Goal: Check status: Check status

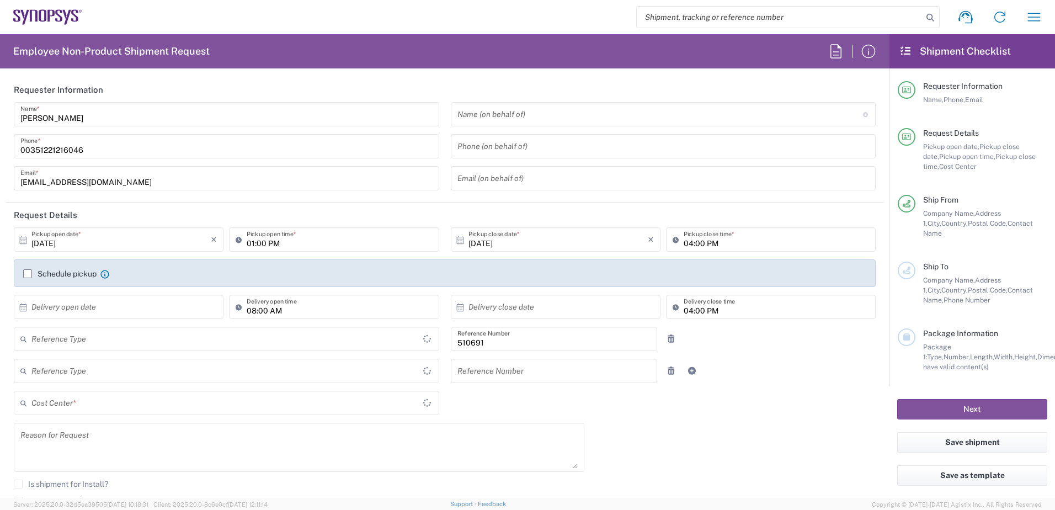
type input "Department"
type input "PT90, SG, MSIP2, R&D 510691"
type input "[GEOGRAPHIC_DATA]"
type input "Delivered at Place"
type input "[GEOGRAPHIC_DATA]"
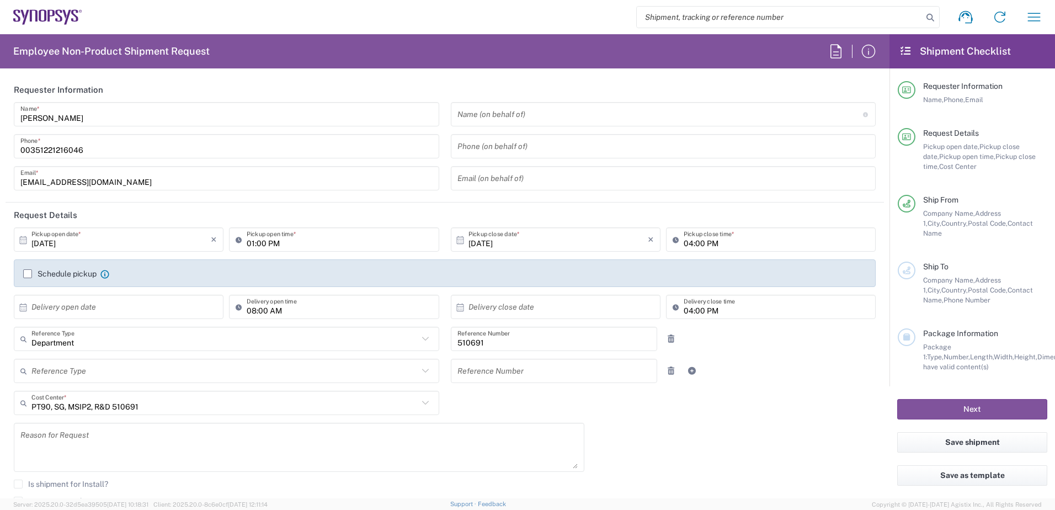
type input "Porto PT02"
click at [1033, 15] on icon "button" at bounding box center [1035, 17] width 18 height 18
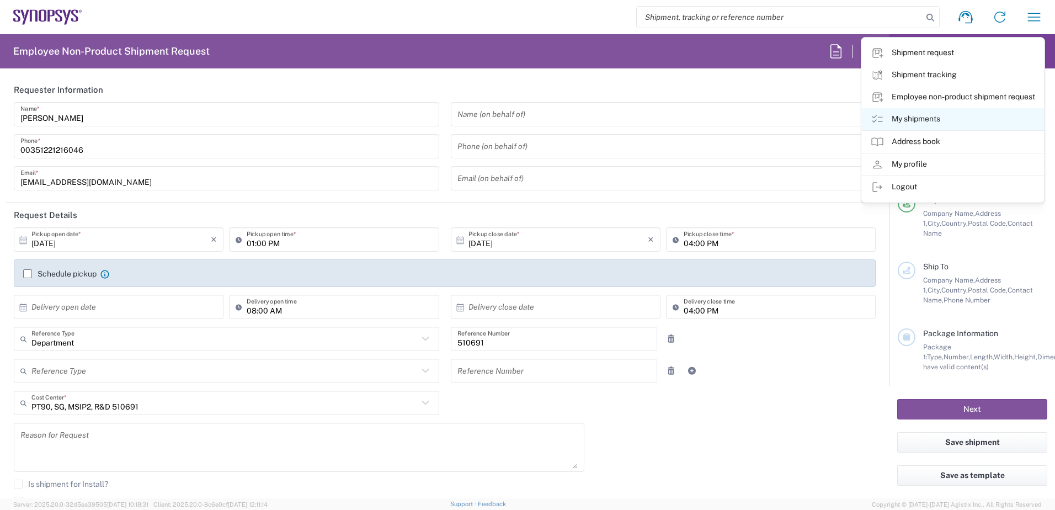
click at [930, 121] on link "My shipments" at bounding box center [953, 119] width 182 height 22
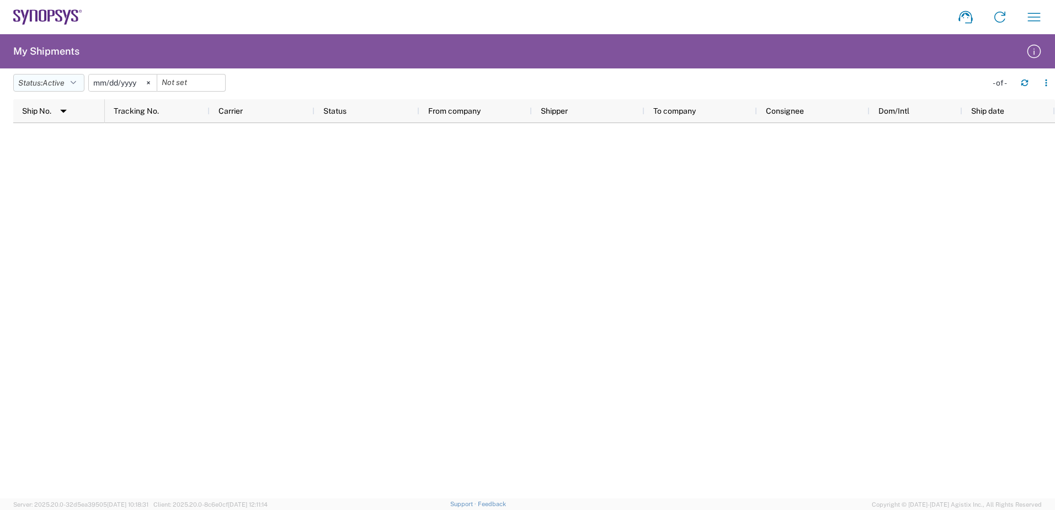
click at [80, 79] on button "Status: Active" at bounding box center [48, 83] width 71 height 18
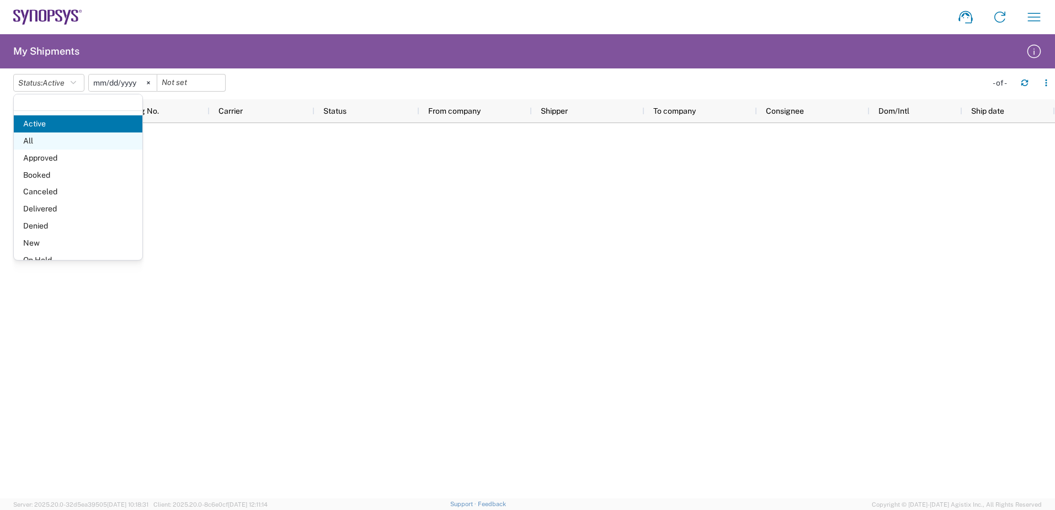
click at [53, 132] on span "All" at bounding box center [78, 140] width 129 height 17
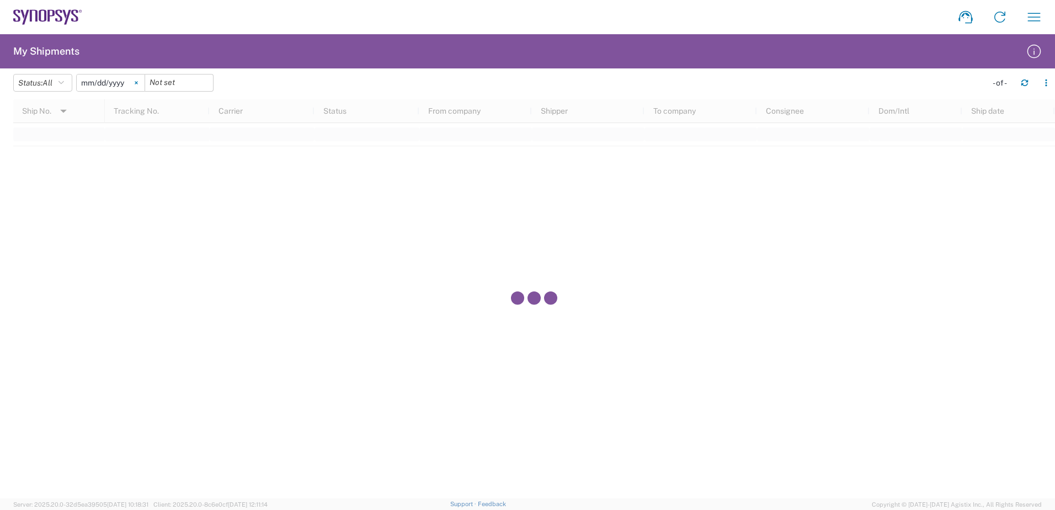
click at [143, 84] on svg-icon at bounding box center [136, 83] width 17 height 17
click at [905, 104] on div at bounding box center [534, 298] width 1042 height 399
click at [1030, 88] on button "button" at bounding box center [1025, 83] width 18 height 18
click at [1029, 17] on icon "button" at bounding box center [1035, 17] width 18 height 18
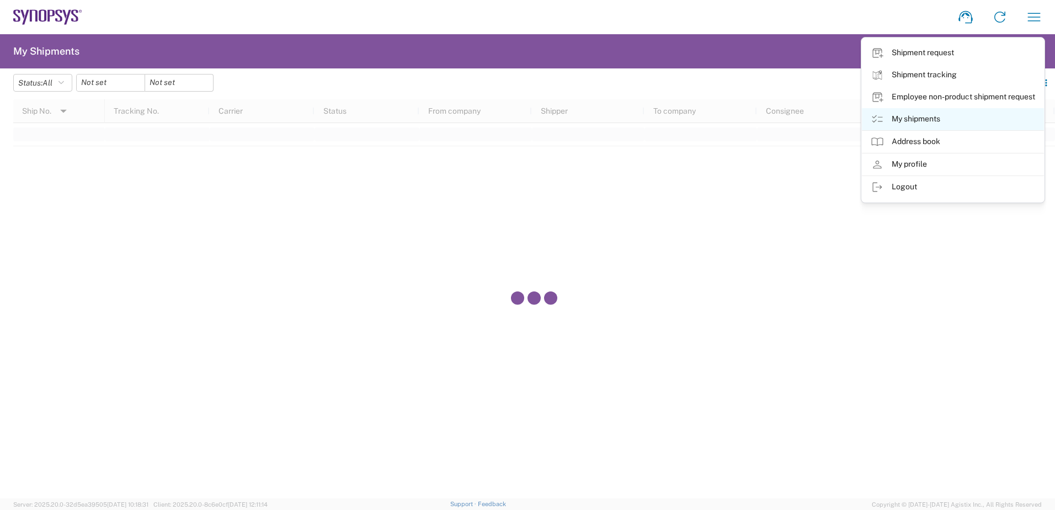
click at [926, 116] on link "My shipments" at bounding box center [953, 119] width 182 height 22
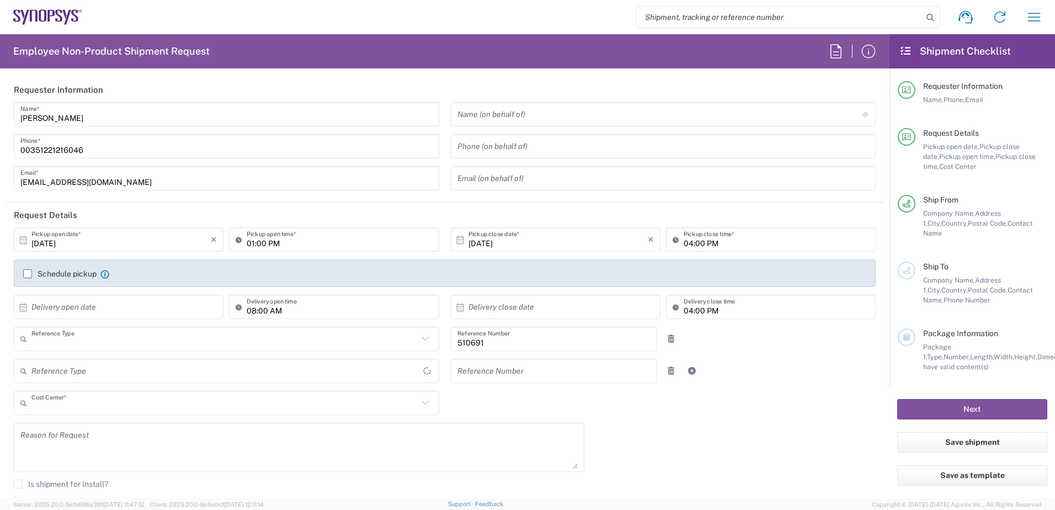
type input "Department"
type input "PT90, SG, MSIP2, R&D 510691"
type input "Delivered at Place"
type input "[GEOGRAPHIC_DATA]"
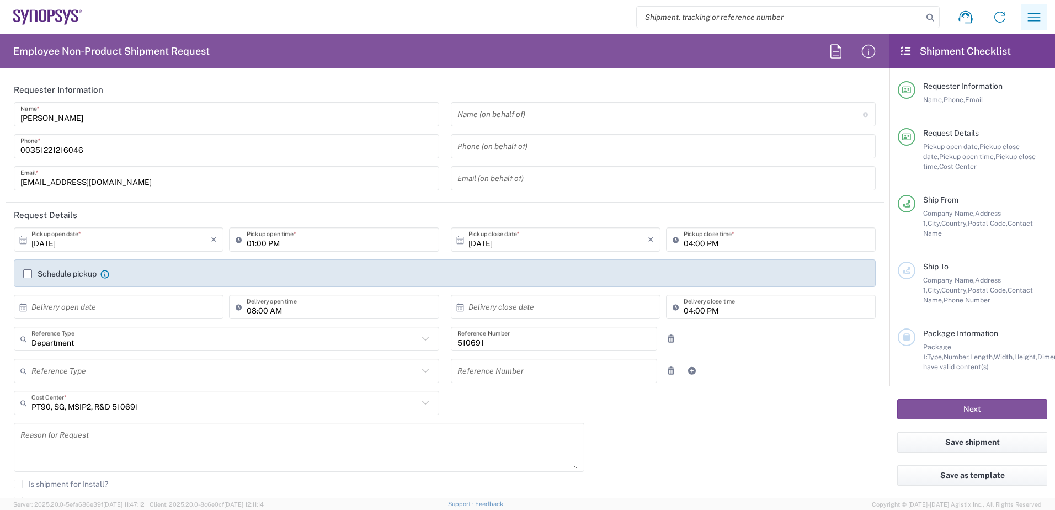
click at [1033, 17] on icon "button" at bounding box center [1034, 17] width 13 height 8
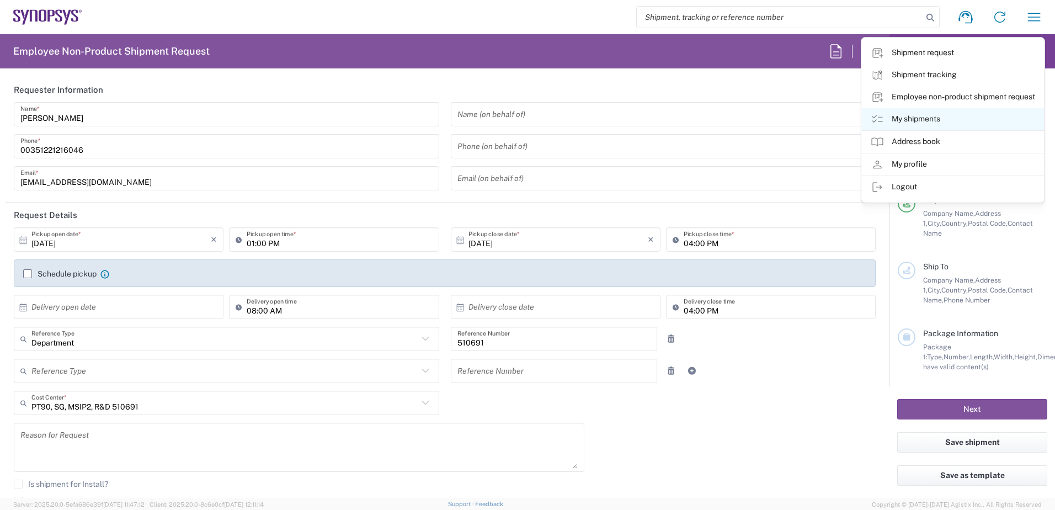
type input "Porto PT02"
click at [931, 120] on link "My shipments" at bounding box center [953, 119] width 182 height 22
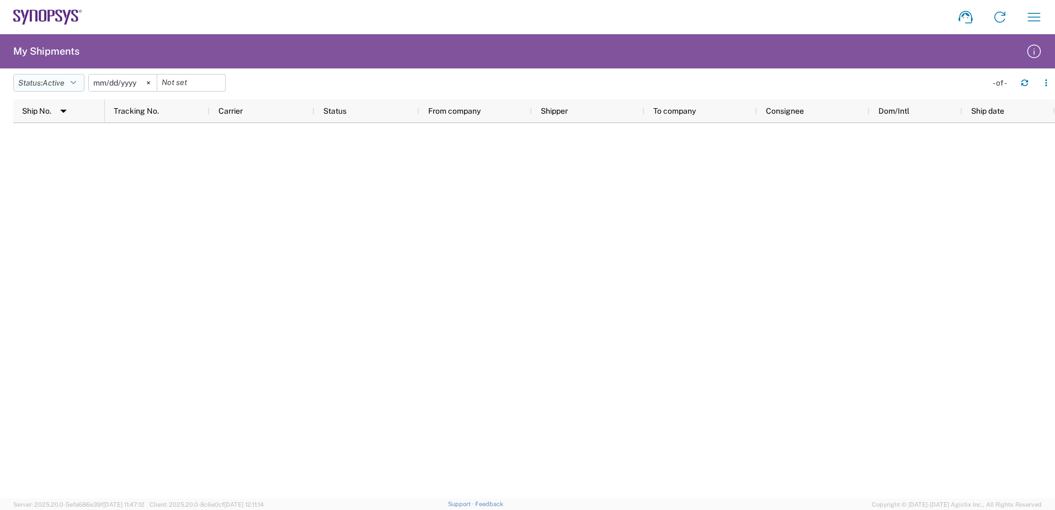
click at [65, 88] on span "Active" at bounding box center [54, 83] width 22 height 10
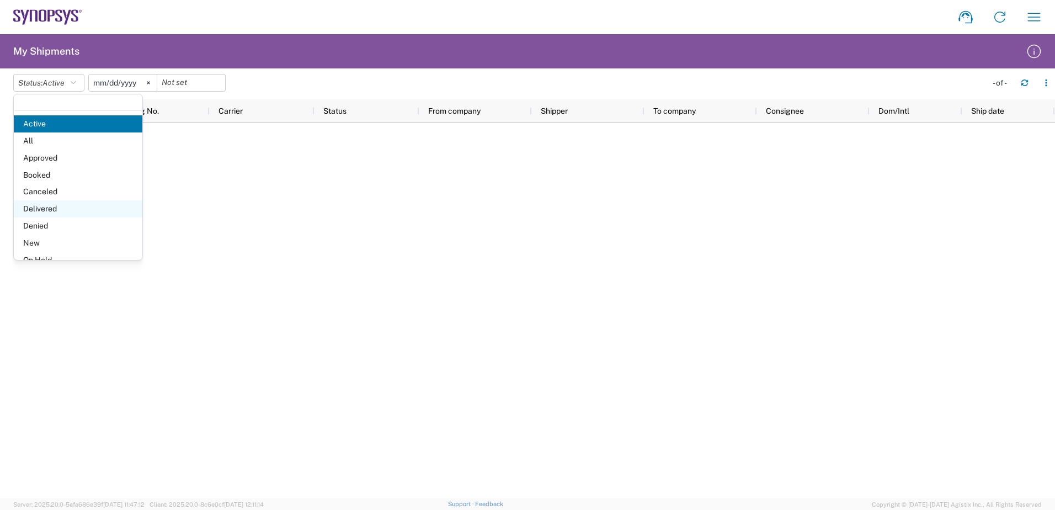
click at [66, 205] on span "Delivered" at bounding box center [78, 208] width 129 height 17
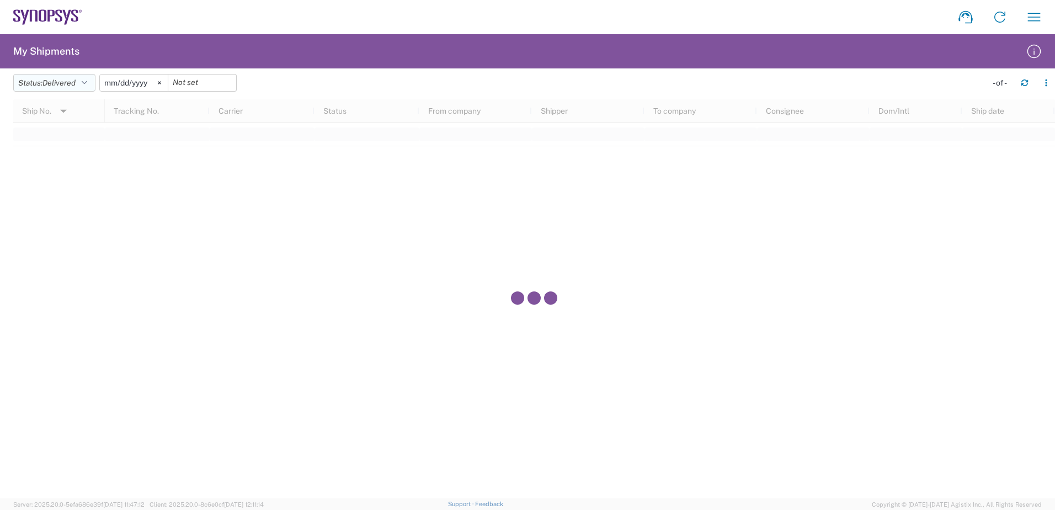
click at [83, 87] on button "Status: Delivered" at bounding box center [54, 83] width 82 height 18
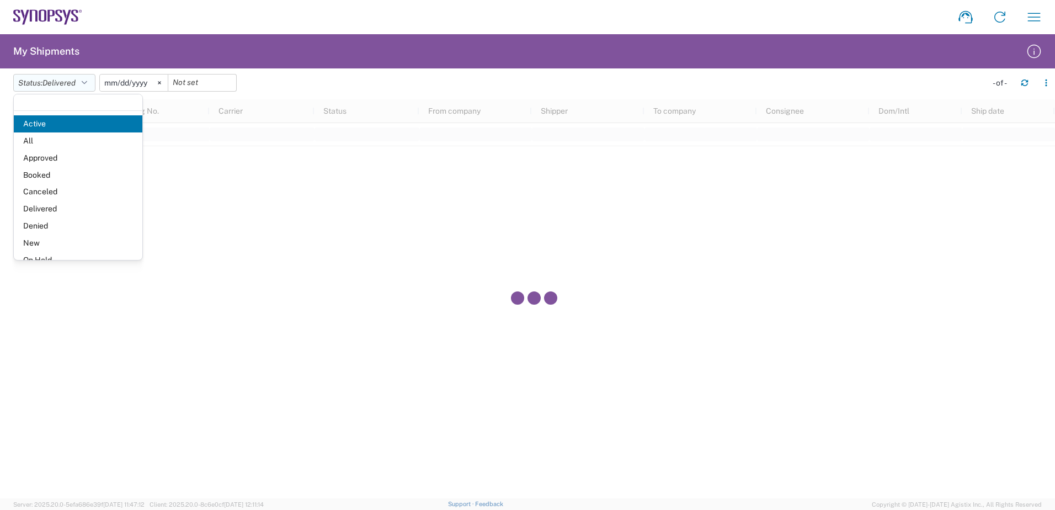
click at [87, 82] on icon "button" at bounding box center [85, 83] width 6 height 8
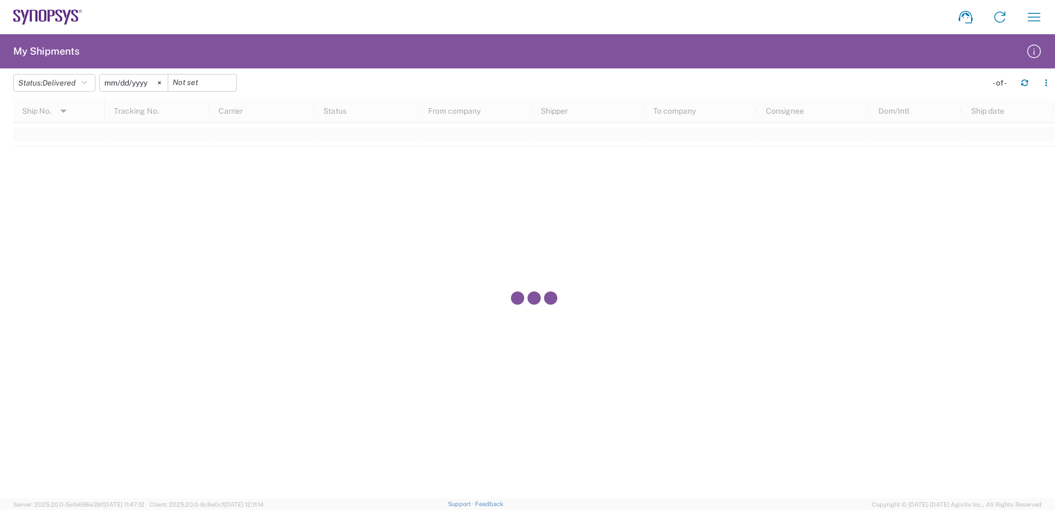
click at [428, 78] on agx-table-filter-chips "Status: Delivered Active All Approved Booked Canceled Delivered Denied New On H…" at bounding box center [497, 86] width 968 height 25
click at [211, 88] on input "date" at bounding box center [202, 83] width 68 height 17
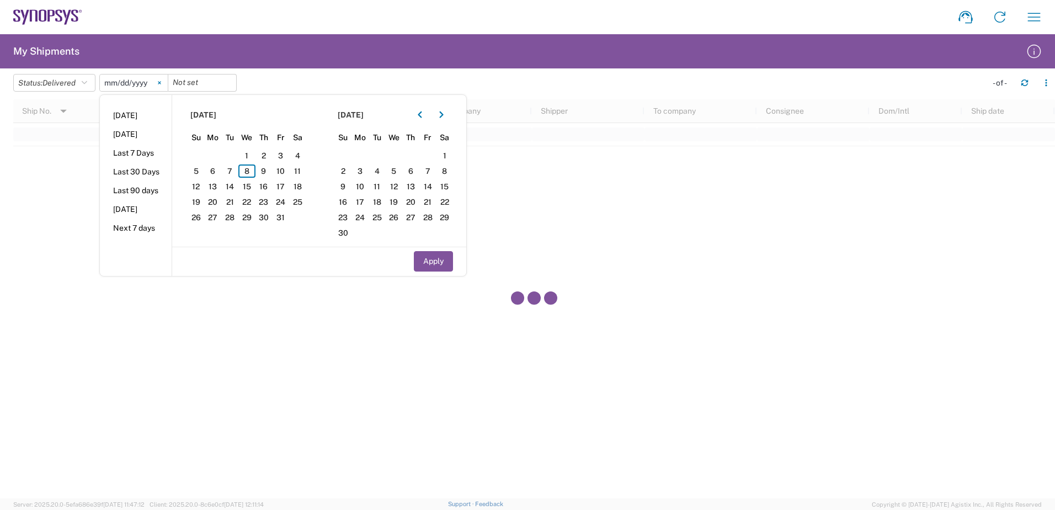
click at [168, 87] on svg-icon at bounding box center [159, 83] width 17 height 17
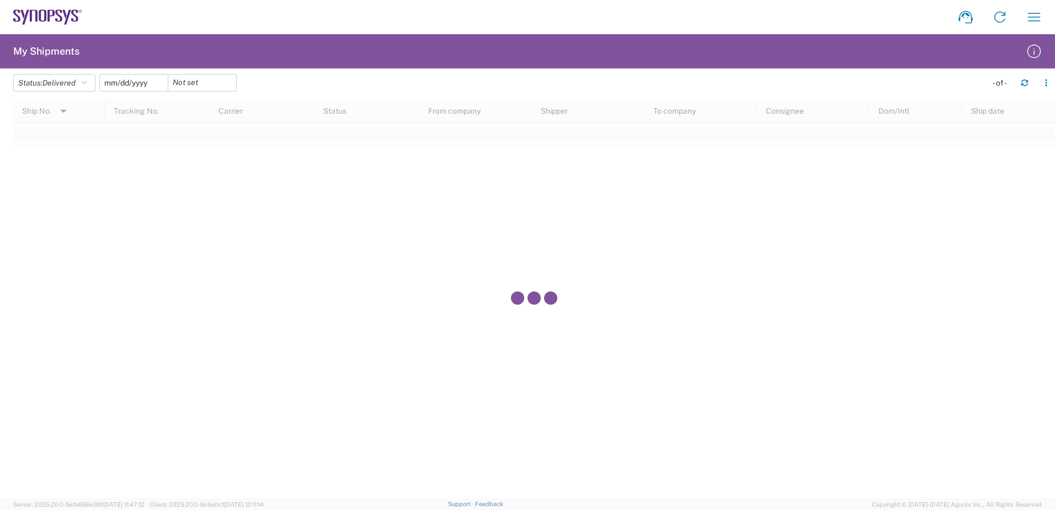
click at [145, 85] on input "date" at bounding box center [134, 83] width 68 height 17
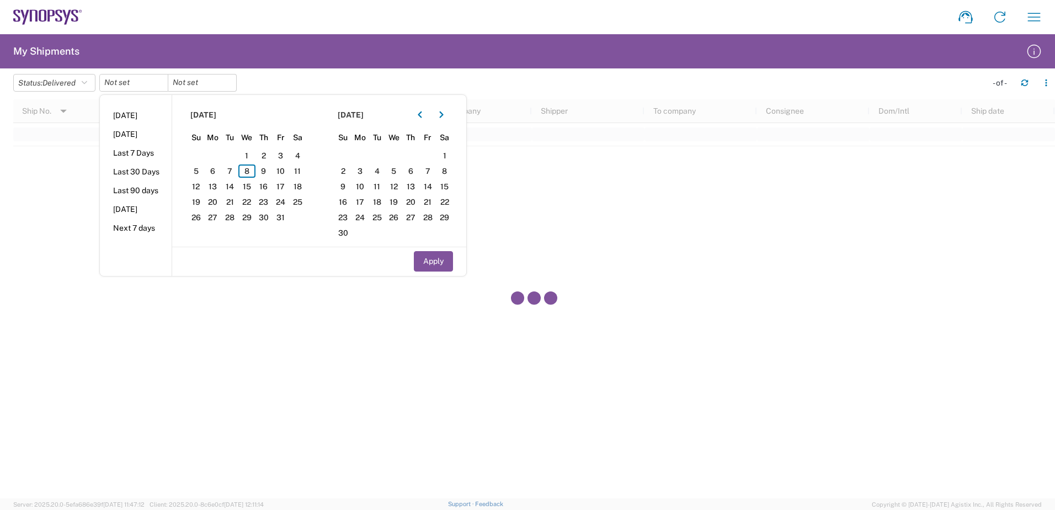
click at [382, 76] on agx-table-filter-chips "Status: Delivered Active All Approved Booked Canceled Delivered Denied New On H…" at bounding box center [497, 86] width 968 height 25
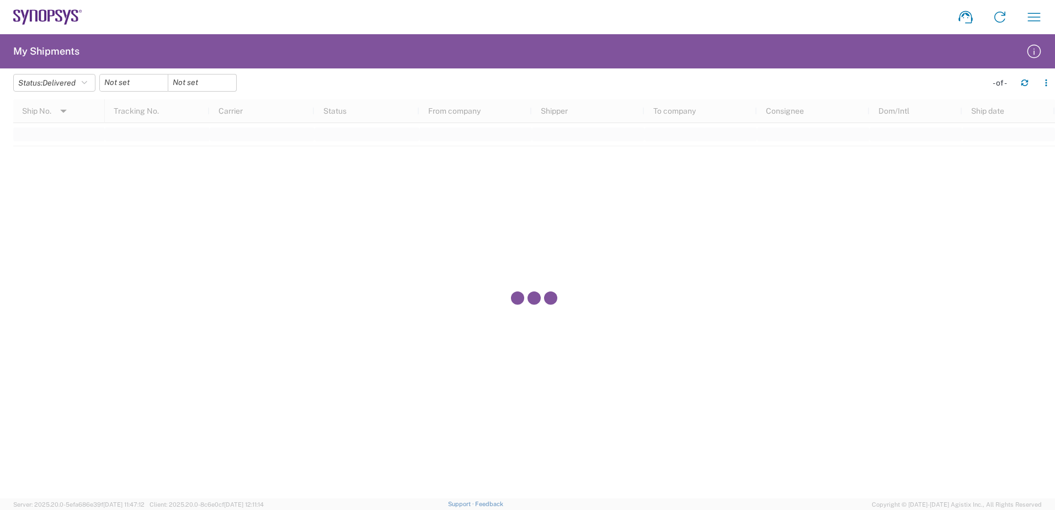
click at [231, 83] on div at bounding box center [202, 83] width 68 height 18
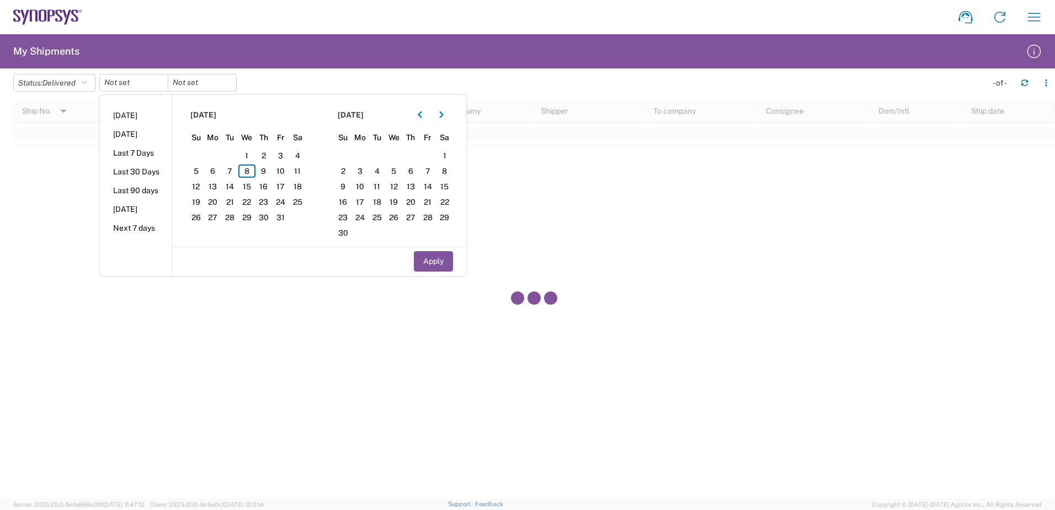
click at [231, 83] on div at bounding box center [202, 83] width 68 height 18
drag, startPoint x: 864, startPoint y: 73, endPoint x: 958, endPoint y: 79, distance: 94.0
click at [864, 74] on div "Status: Delivered Active All Approved Booked Canceled Delivered Denied New On H…" at bounding box center [534, 87] width 1042 height 26
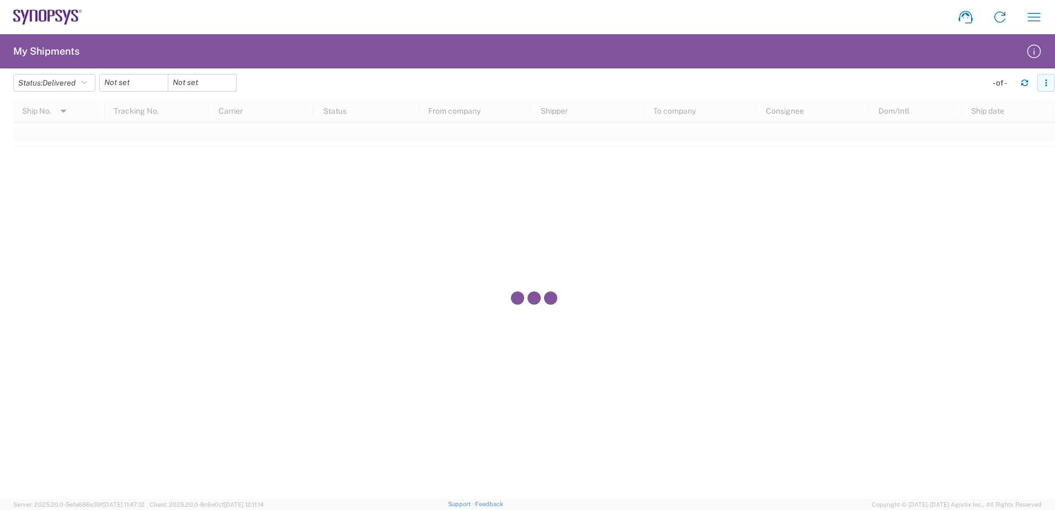
click at [1054, 82] on button "button" at bounding box center [1047, 83] width 18 height 18
click at [196, 86] on input "date" at bounding box center [202, 83] width 68 height 17
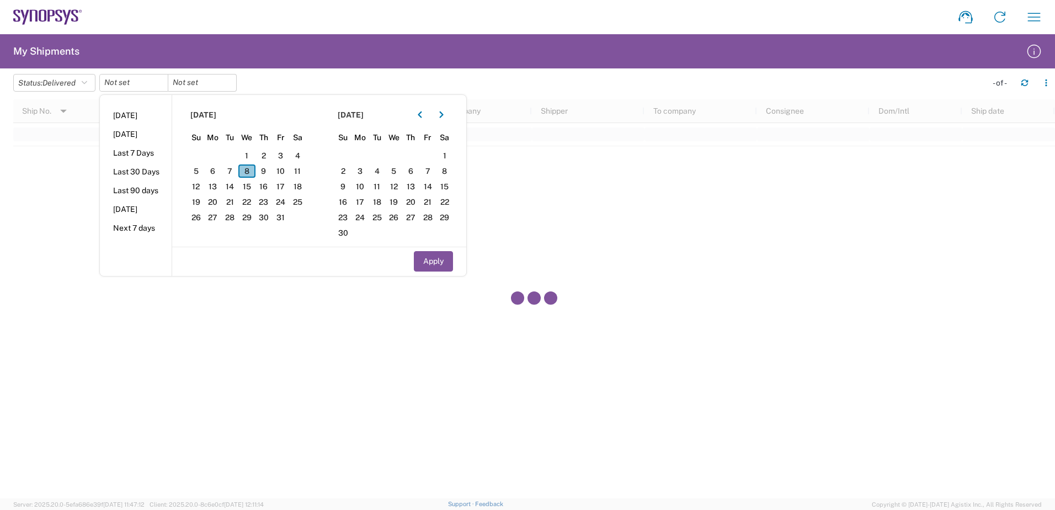
click at [246, 172] on span "8" at bounding box center [246, 171] width 17 height 13
click at [130, 87] on input "date" at bounding box center [134, 83] width 68 height 17
click at [107, 82] on input "date" at bounding box center [134, 83] width 68 height 17
click at [113, 81] on input "date" at bounding box center [134, 83] width 68 height 17
click at [421, 112] on button "button" at bounding box center [420, 115] width 18 height 18
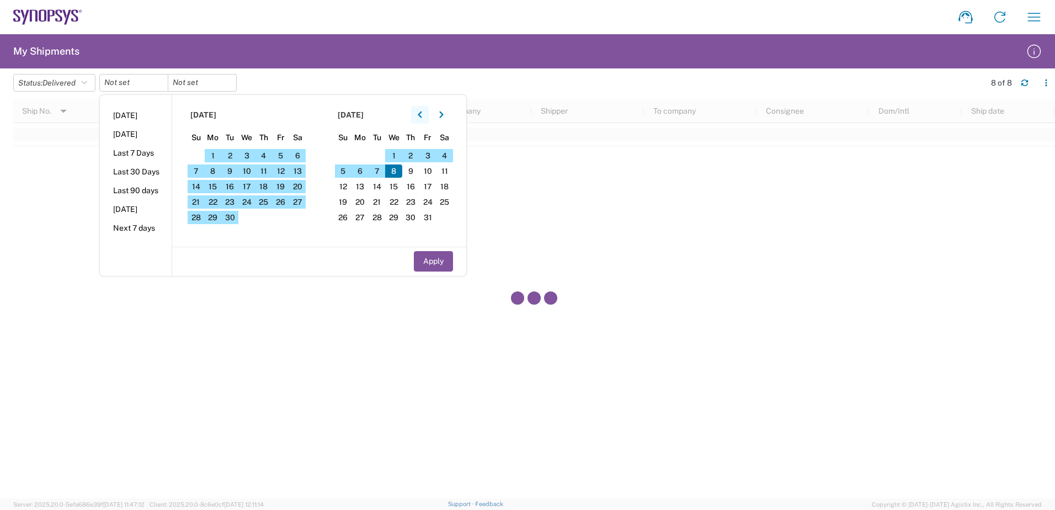
click at [421, 112] on button "button" at bounding box center [420, 115] width 18 height 18
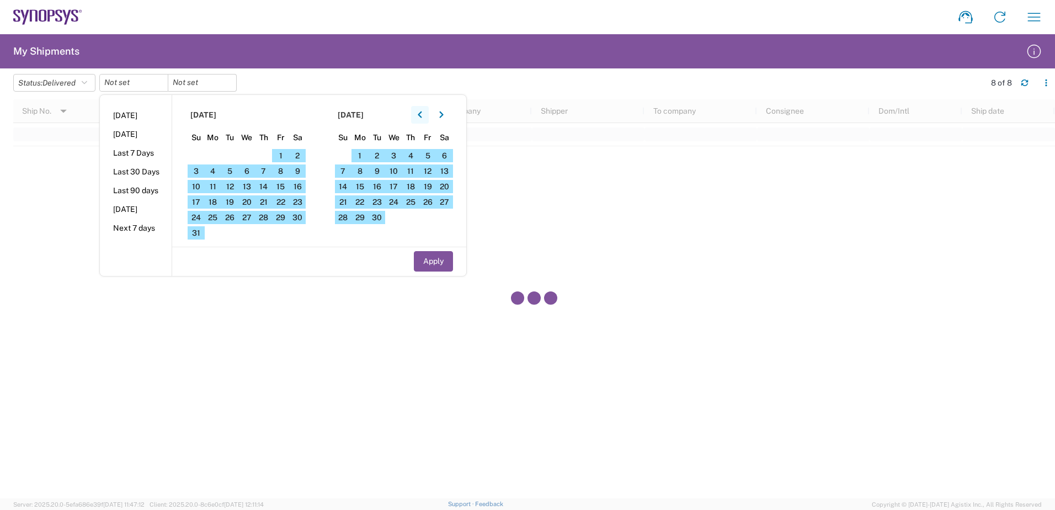
click at [421, 112] on button "button" at bounding box center [420, 115] width 18 height 18
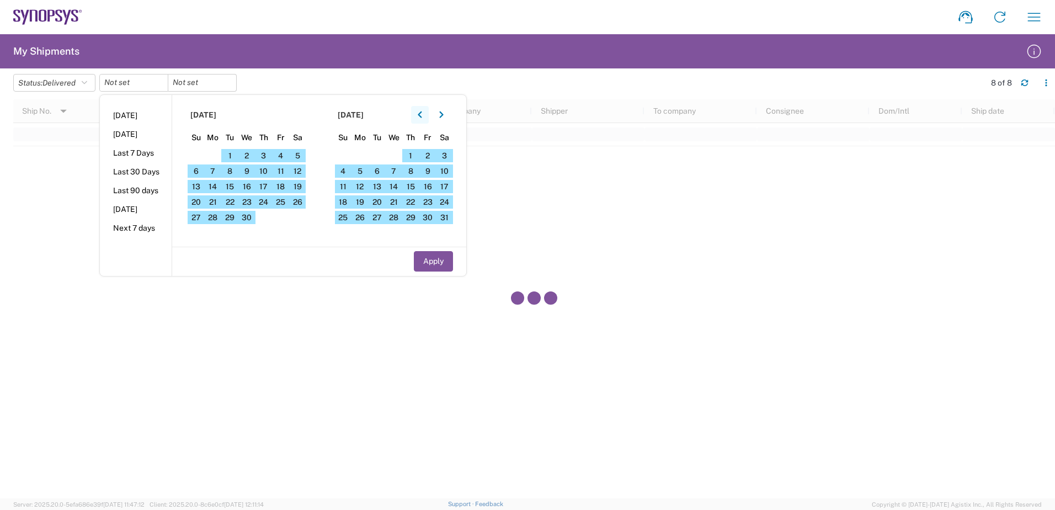
click at [421, 112] on button "button" at bounding box center [420, 115] width 18 height 18
click at [245, 154] on span "1" at bounding box center [246, 155] width 17 height 13
click at [252, 156] on span "1" at bounding box center [246, 155] width 17 height 13
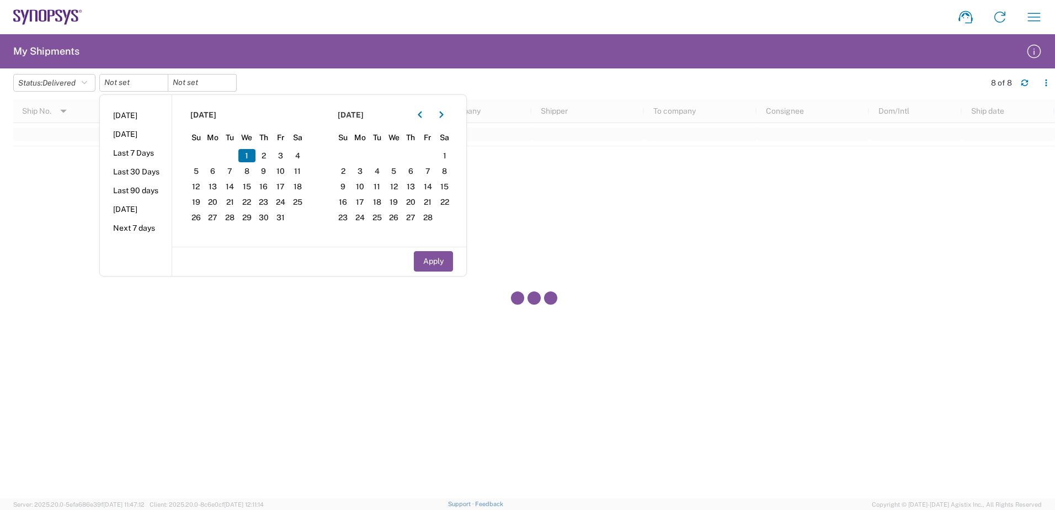
click at [252, 156] on span "1" at bounding box center [246, 155] width 17 height 13
click at [444, 111] on icon "button" at bounding box center [441, 115] width 4 height 8
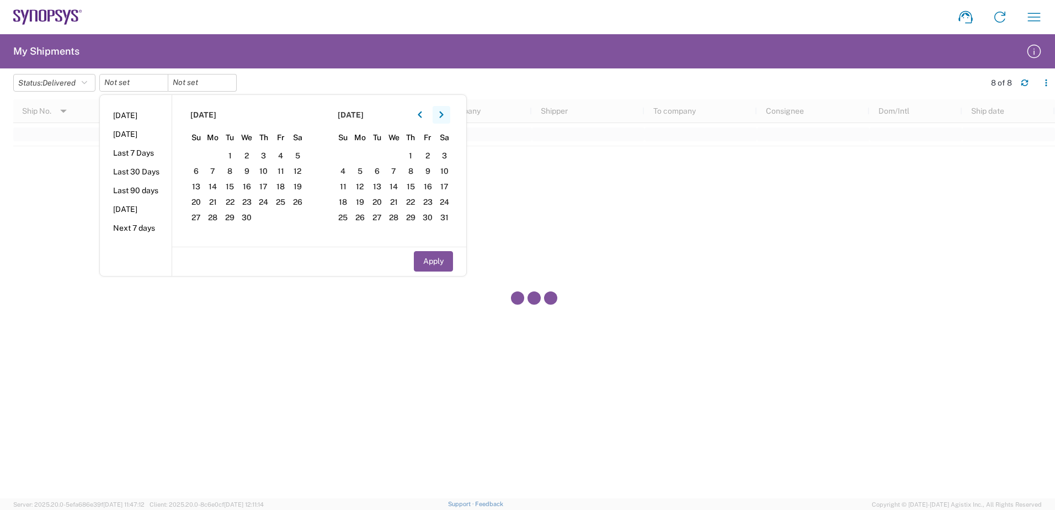
click at [444, 111] on icon "button" at bounding box center [441, 115] width 4 height 8
click at [397, 176] on span "8" at bounding box center [393, 171] width 17 height 13
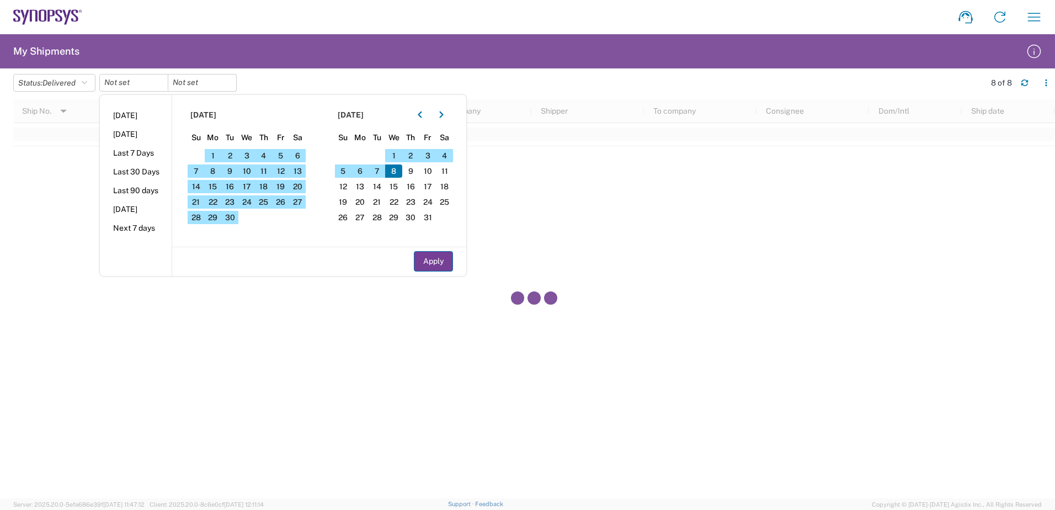
click at [433, 254] on button "Apply" at bounding box center [433, 261] width 39 height 20
type input "[DATE]"
